Goal: Check status

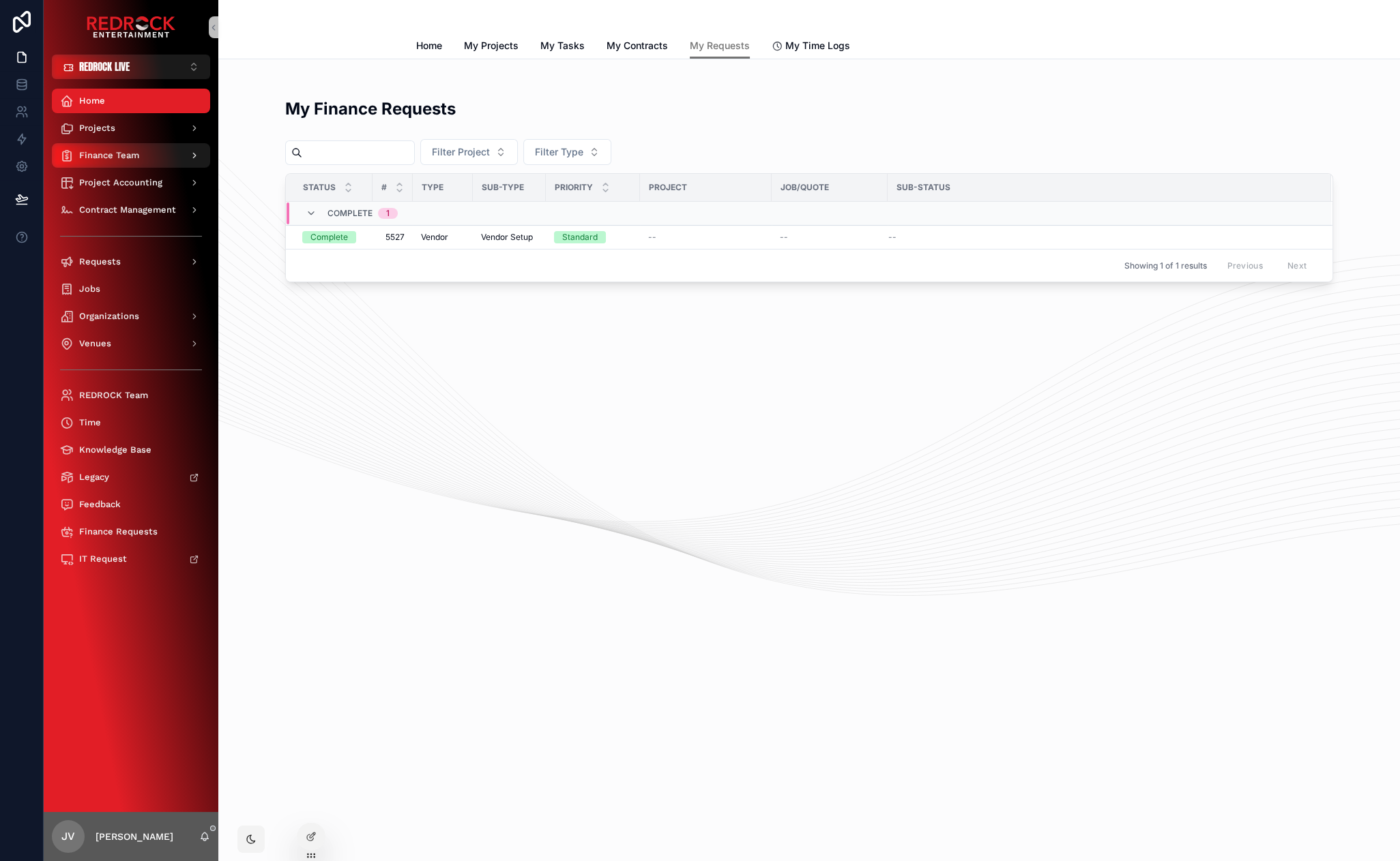
click at [160, 161] on div "Finance Team" at bounding box center [131, 155] width 142 height 22
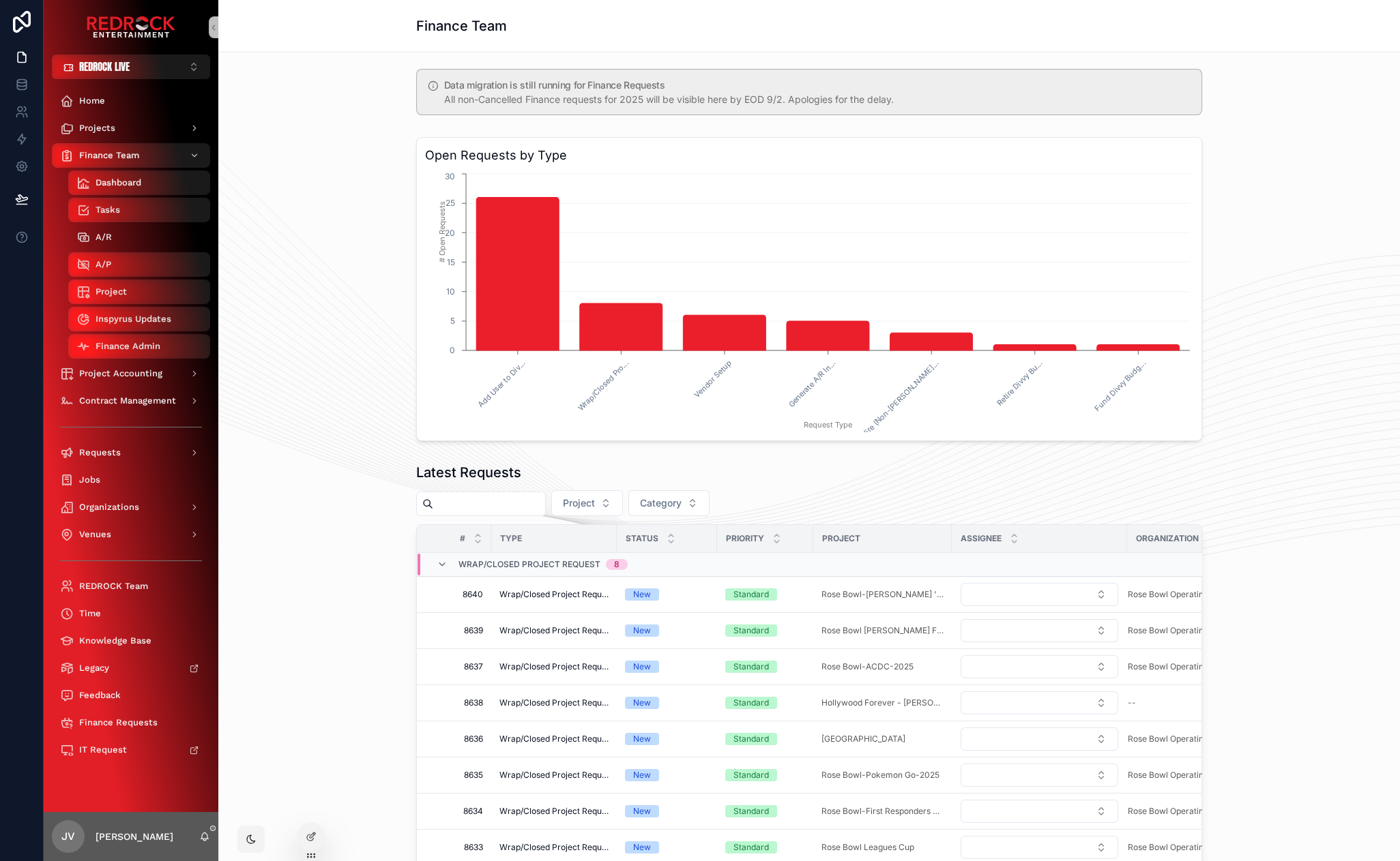
click at [138, 237] on div "A/R" at bounding box center [139, 237] width 126 height 22
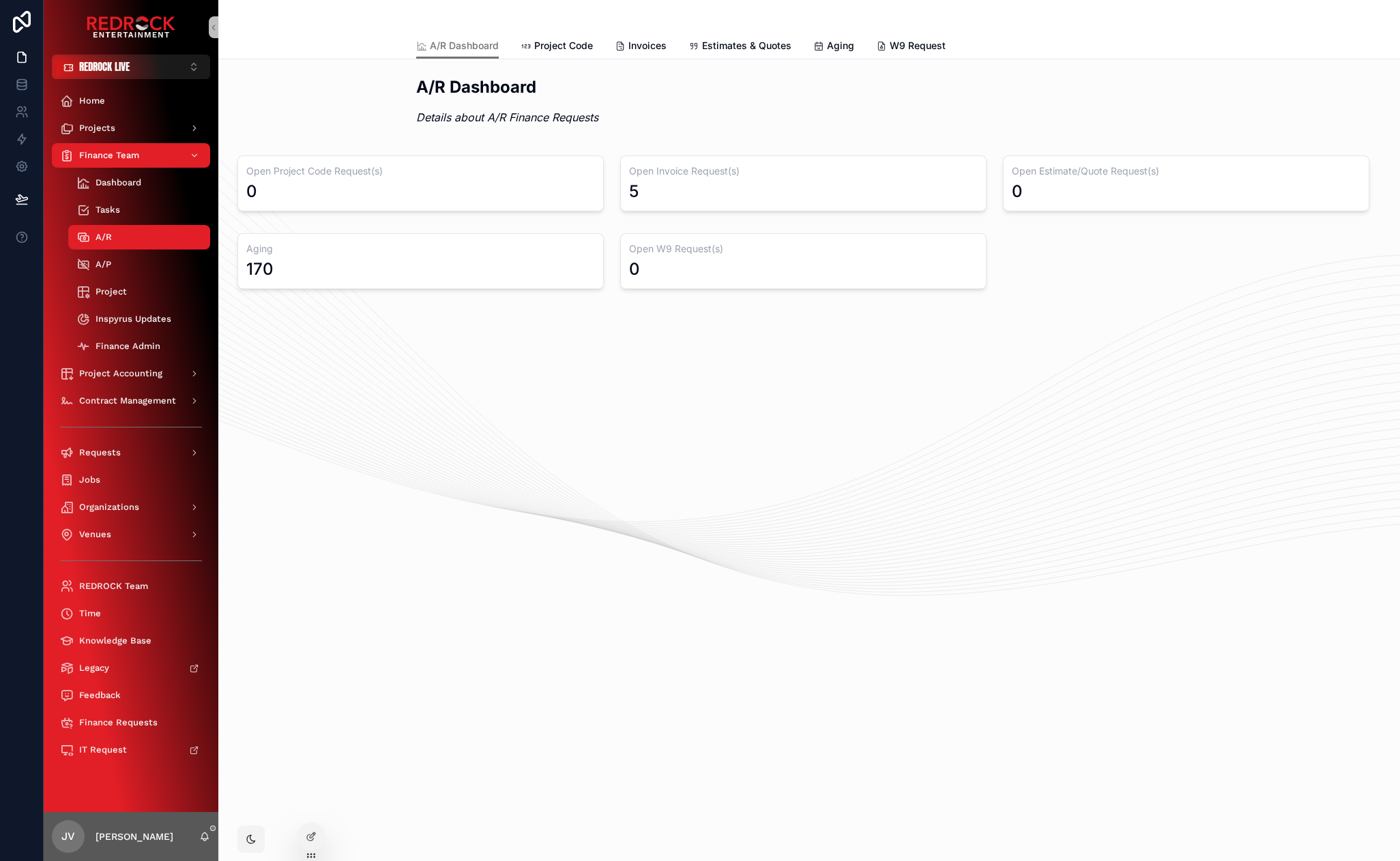
drag, startPoint x: 646, startPoint y: 111, endPoint x: 611, endPoint y: 111, distance: 35.0
click at [324, 96] on div "A/R Dashboard Details about A/R Finance Requests" at bounding box center [809, 104] width 786 height 58
drag, startPoint x: 645, startPoint y: 492, endPoint x: 443, endPoint y: 427, distance: 212.2
drag, startPoint x: 561, startPoint y: 470, endPoint x: 531, endPoint y: 377, distance: 97.7
